Goal: Communication & Community: Answer question/provide support

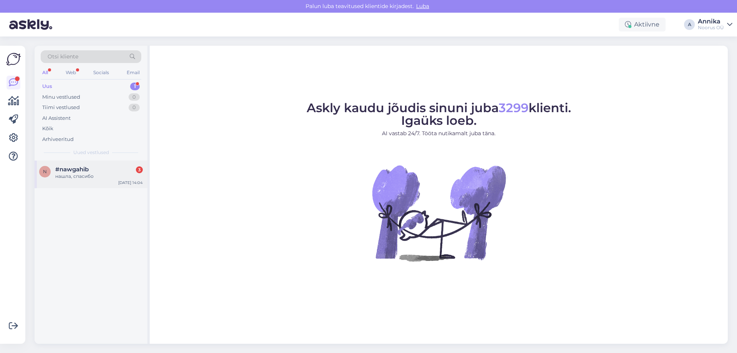
click at [74, 167] on span "#nawgahib" at bounding box center [71, 169] width 33 height 7
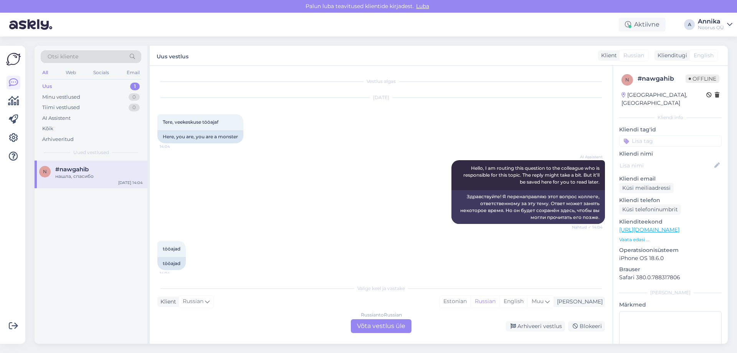
scroll to position [78, 0]
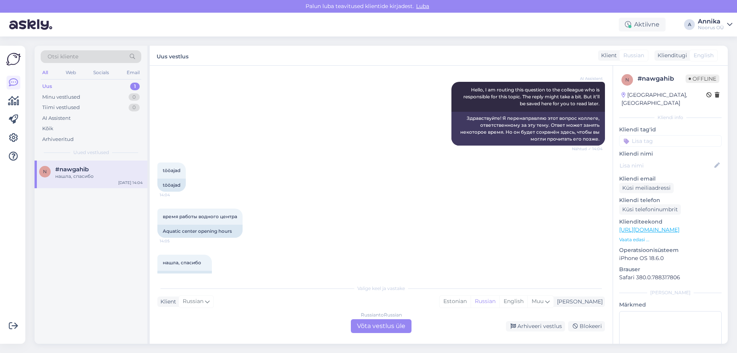
click at [338, 311] on div "Valige keel ja vastake Klient Russian Mina Estonian Russian English Muu Russian…" at bounding box center [381, 306] width 448 height 53
click at [365, 322] on div "Russian to Russian Võta vestlus üle" at bounding box center [381, 326] width 61 height 14
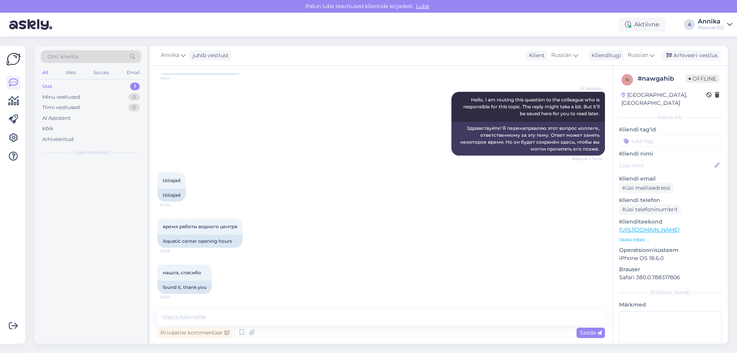
scroll to position [68, 0]
click at [276, 319] on textarea at bounding box center [381, 317] width 448 height 16
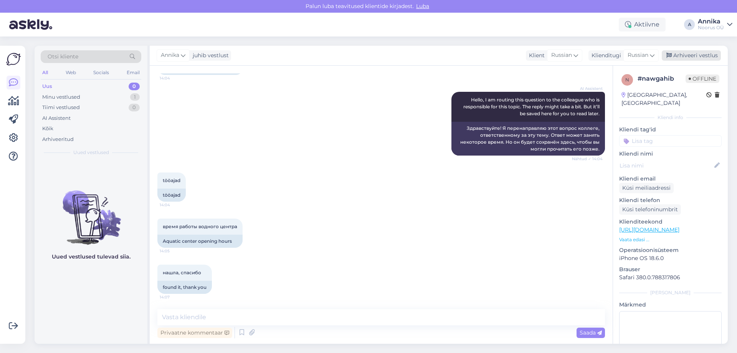
click at [686, 52] on div "Arhiveeri vestlus" at bounding box center [691, 55] width 59 height 10
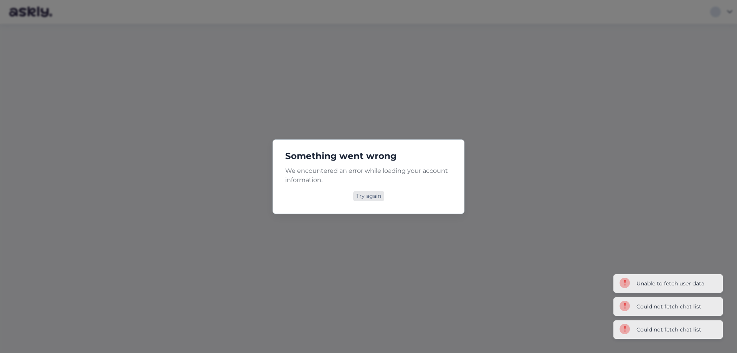
click at [379, 195] on div "Try again" at bounding box center [368, 196] width 31 height 10
